Goal: Task Accomplishment & Management: Use online tool/utility

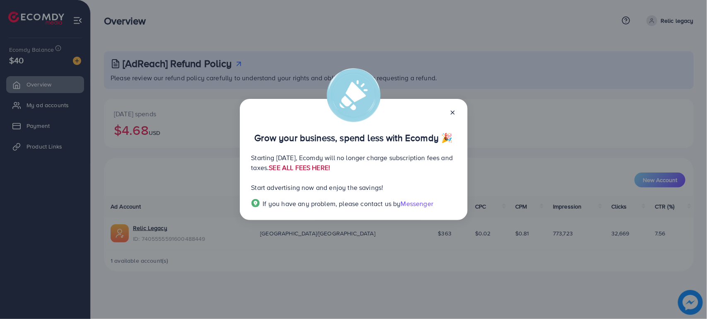
click at [330, 168] on link "SEE ALL FEES HERE!" at bounding box center [299, 167] width 61 height 9
click at [421, 204] on span "Messenger" at bounding box center [417, 203] width 32 height 9
click at [452, 113] on icon at bounding box center [452, 112] width 7 height 7
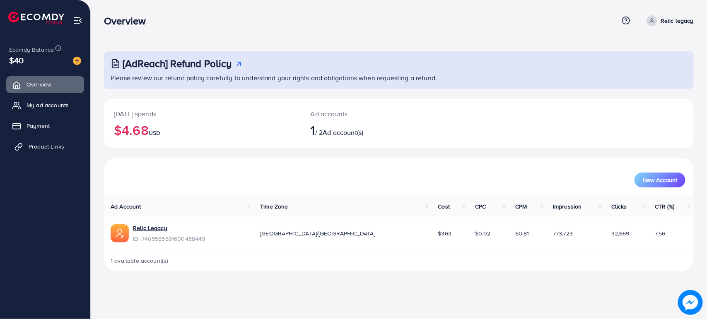
click at [52, 144] on span "Product Links" at bounding box center [47, 146] width 36 height 8
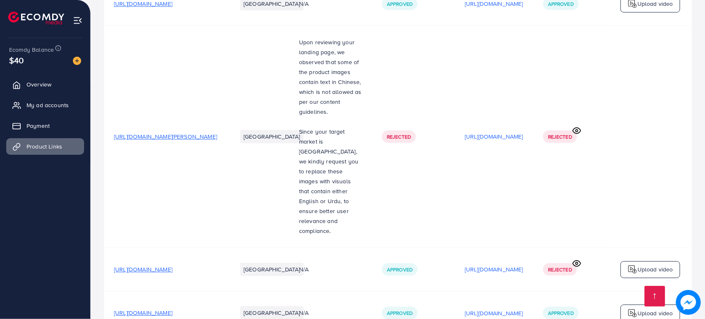
scroll to position [1342, 0]
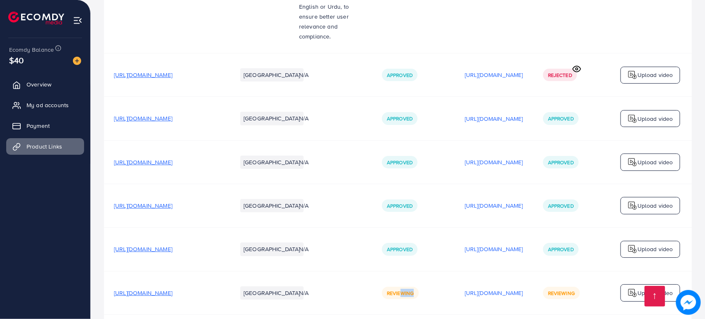
drag, startPoint x: 417, startPoint y: 279, endPoint x: 429, endPoint y: 279, distance: 11.6
click at [429, 279] on td "Reviewing" at bounding box center [413, 292] width 83 height 43
click at [442, 271] on td "Reviewing" at bounding box center [413, 292] width 83 height 43
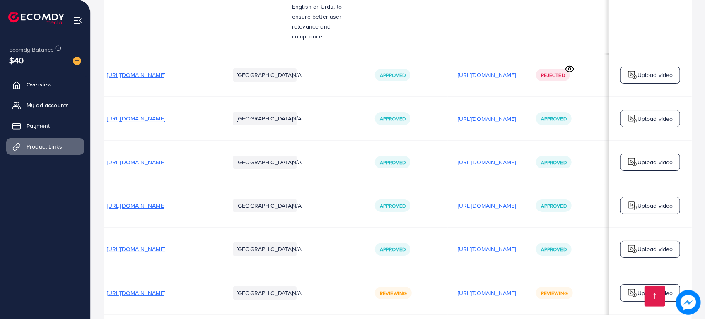
scroll to position [0, 67]
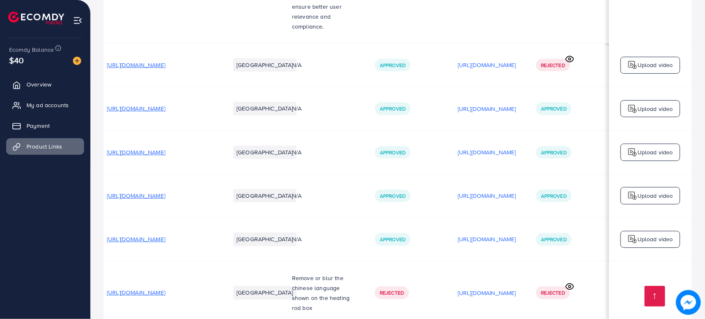
scroll to position [0, 67]
click at [569, 286] on circle at bounding box center [569, 287] width 2 height 2
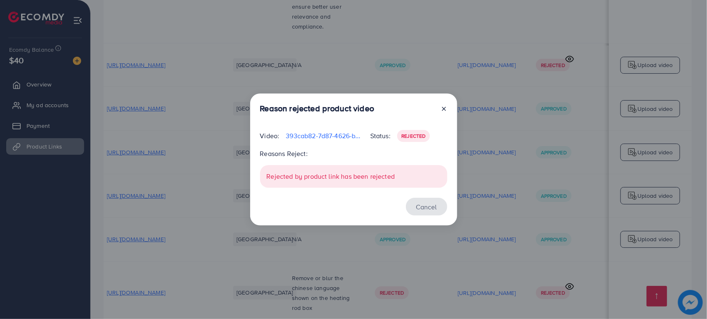
click at [424, 203] on button "Cancel" at bounding box center [426, 207] width 41 height 18
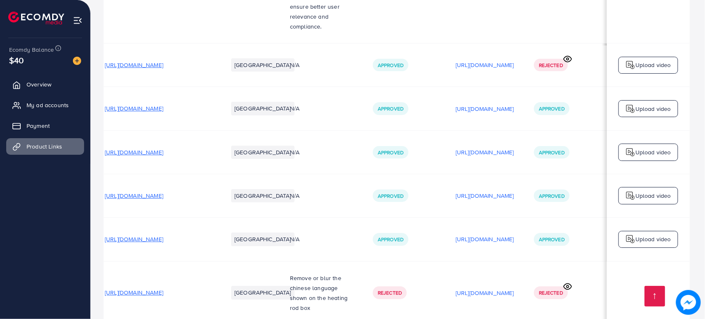
scroll to position [0, 65]
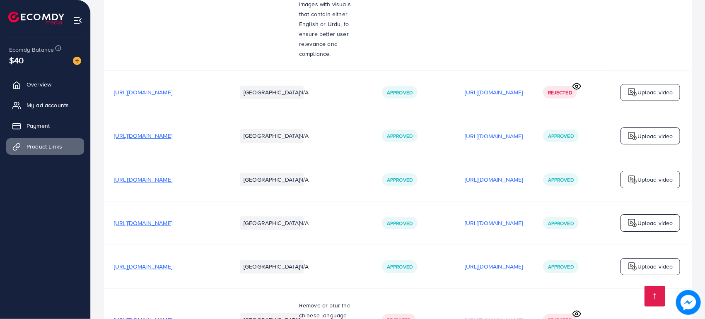
scroll to position [1352, 0]
